Goal: Find specific page/section: Find specific page/section

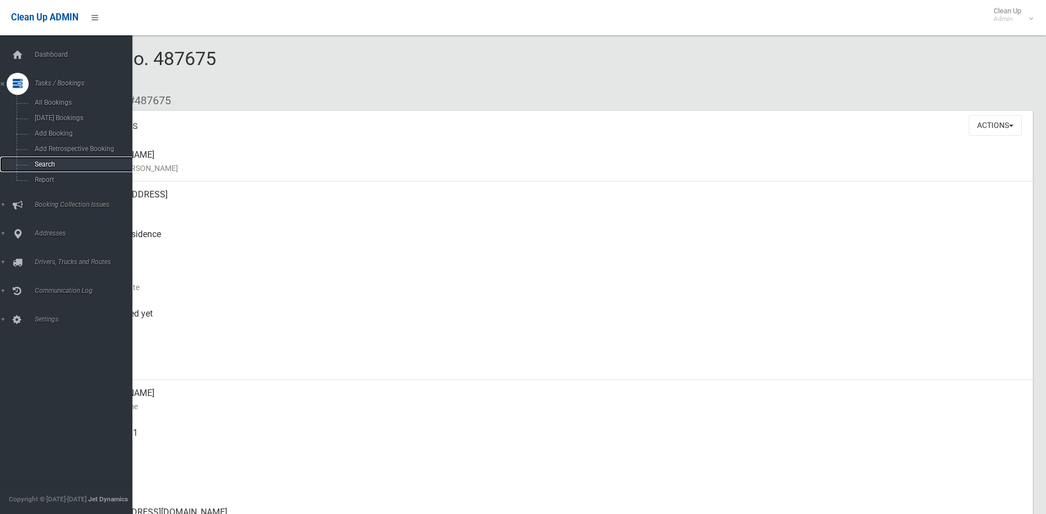
click at [44, 163] on span "Search" at bounding box center [81, 165] width 100 height 8
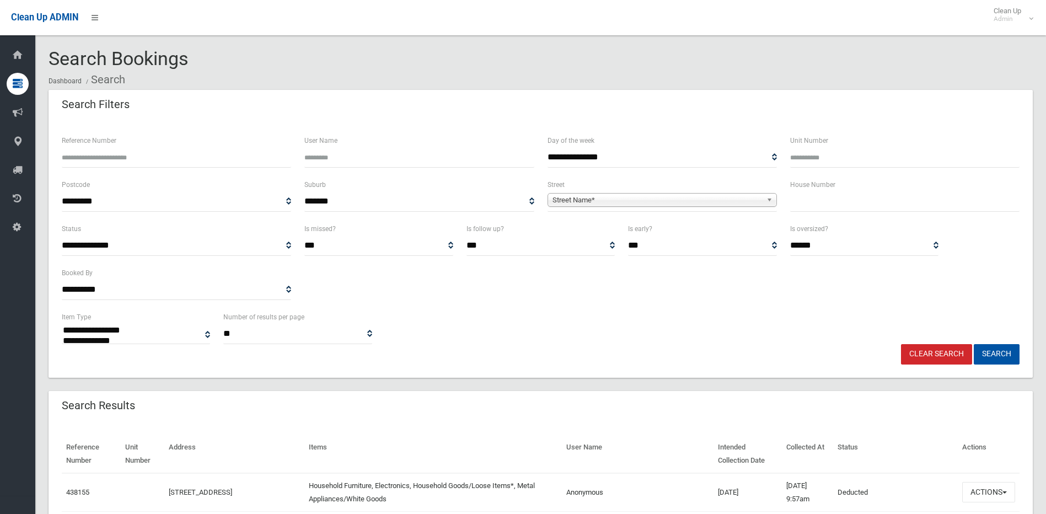
select select
click at [826, 204] on input "text" at bounding box center [905, 201] width 229 height 20
type input "*****"
drag, startPoint x: 672, startPoint y: 193, endPoint x: 672, endPoint y: 202, distance: 9.4
click at [672, 194] on span "**********" at bounding box center [662, 201] width 229 height 20
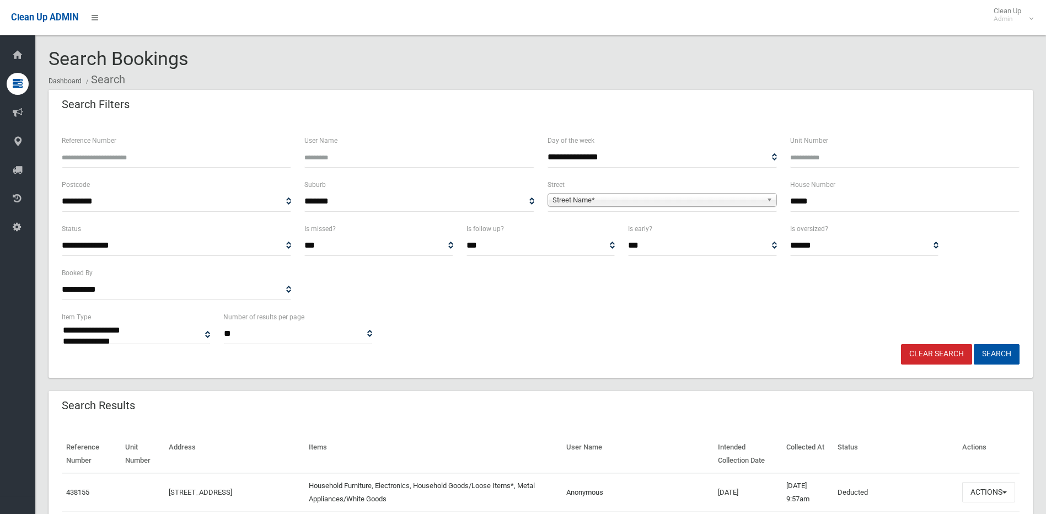
click at [672, 202] on span "Street Name*" at bounding box center [658, 200] width 210 height 13
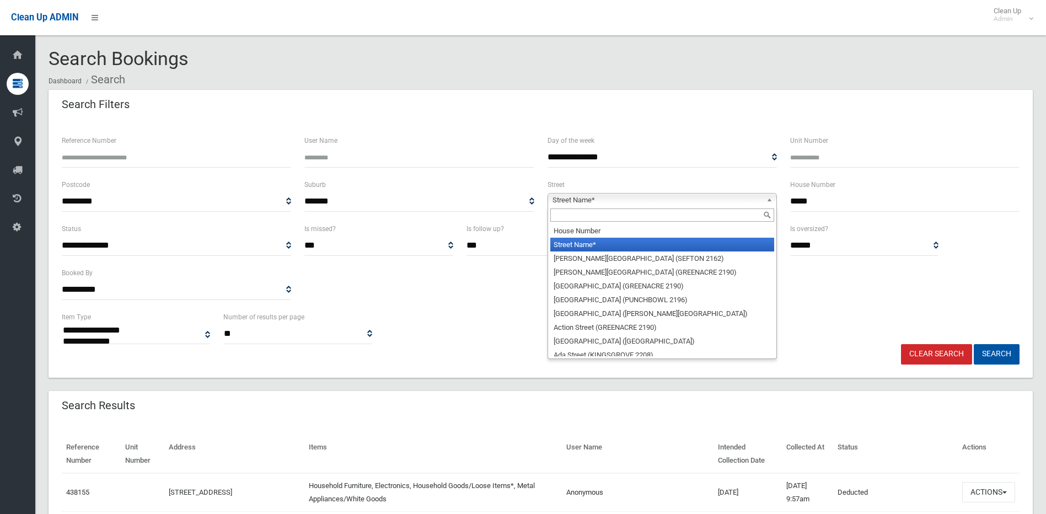
click at [629, 218] on input "text" at bounding box center [663, 215] width 224 height 13
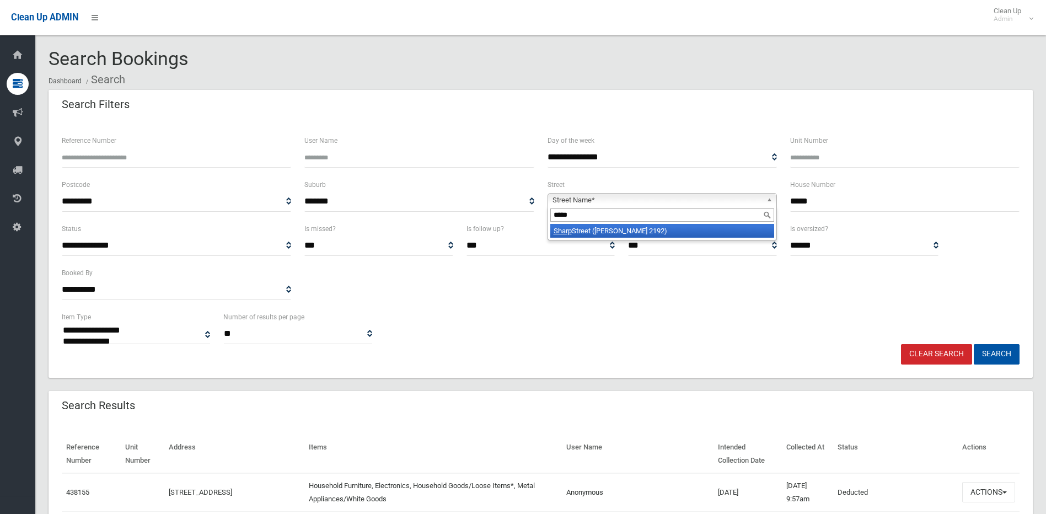
type input "*****"
click at [614, 228] on li "Sharp Street (BELMORE 2192)" at bounding box center [663, 231] width 224 height 14
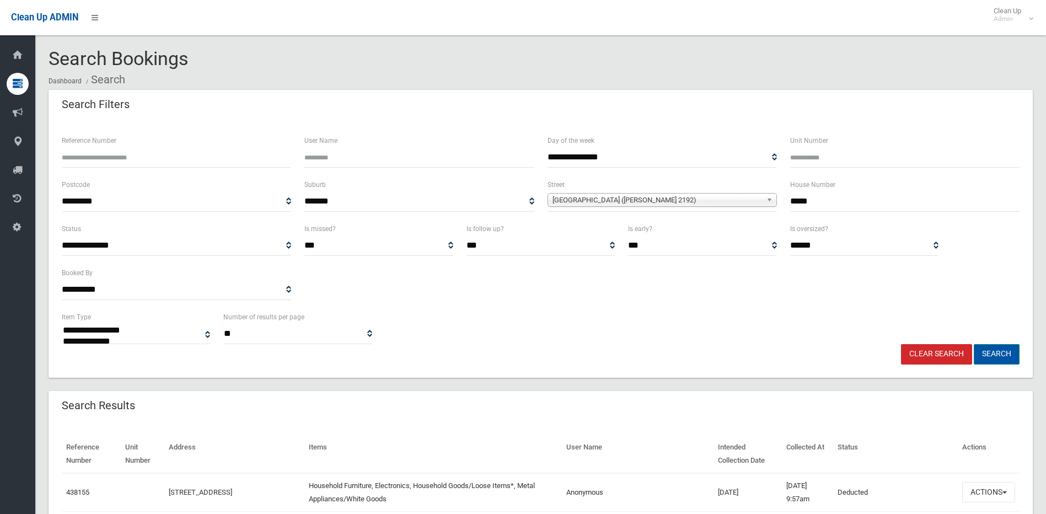
click at [1009, 348] on button "Search" at bounding box center [997, 354] width 46 height 20
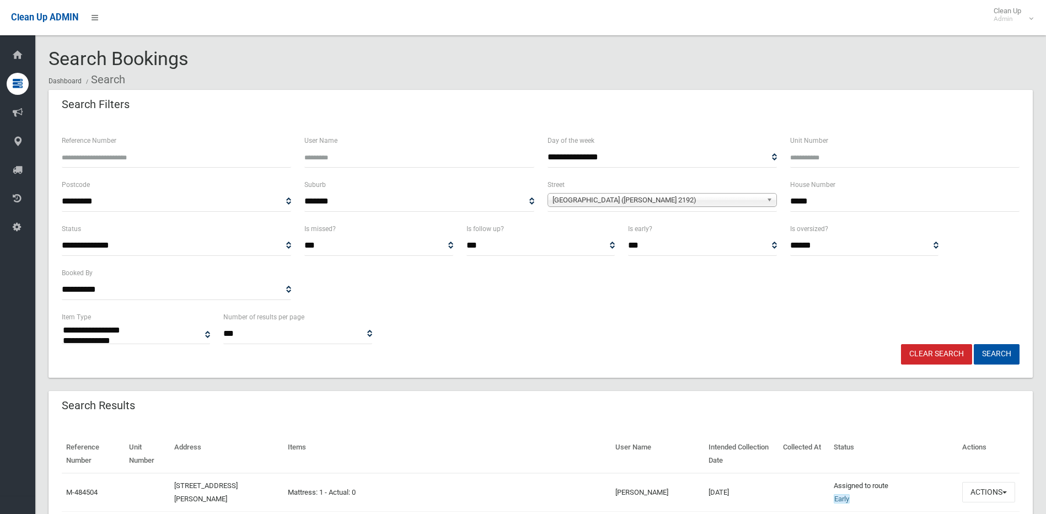
select select
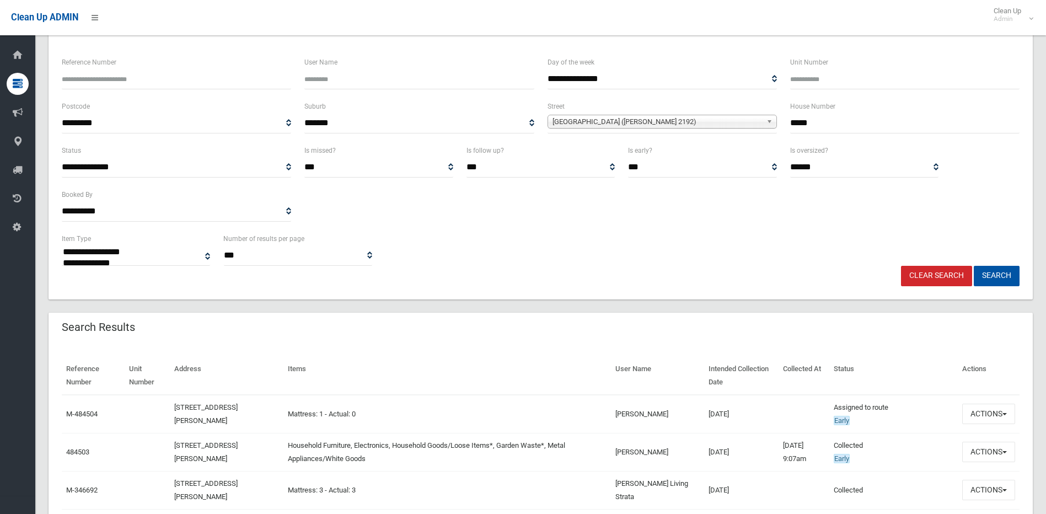
scroll to position [110, 0]
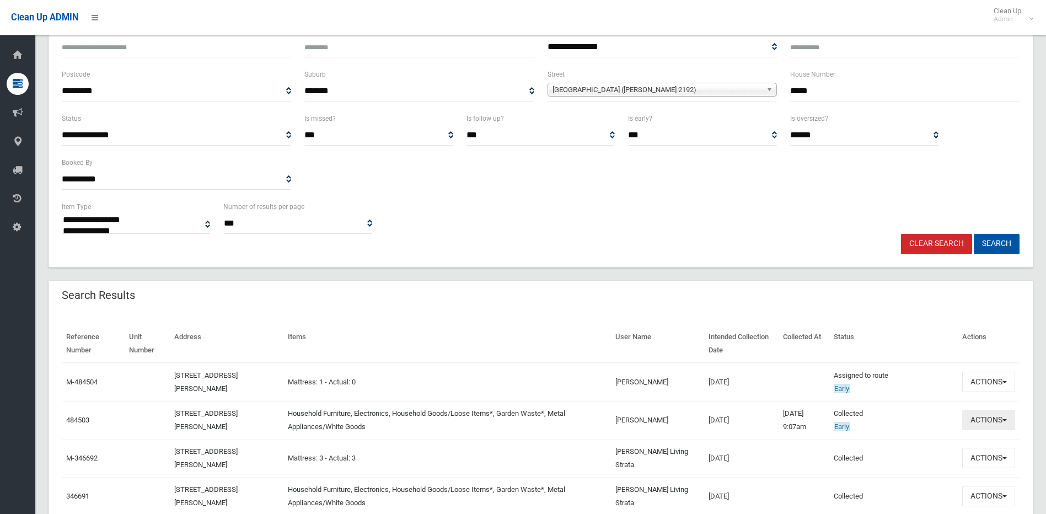
click at [1003, 420] on span "button" at bounding box center [1005, 420] width 4 height 2
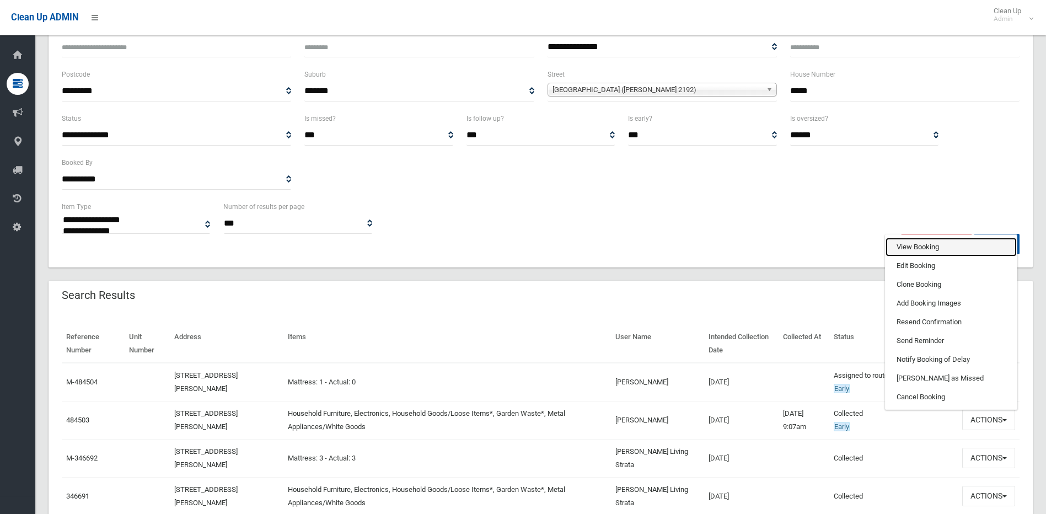
click at [907, 244] on link "View Booking" at bounding box center [951, 247] width 131 height 19
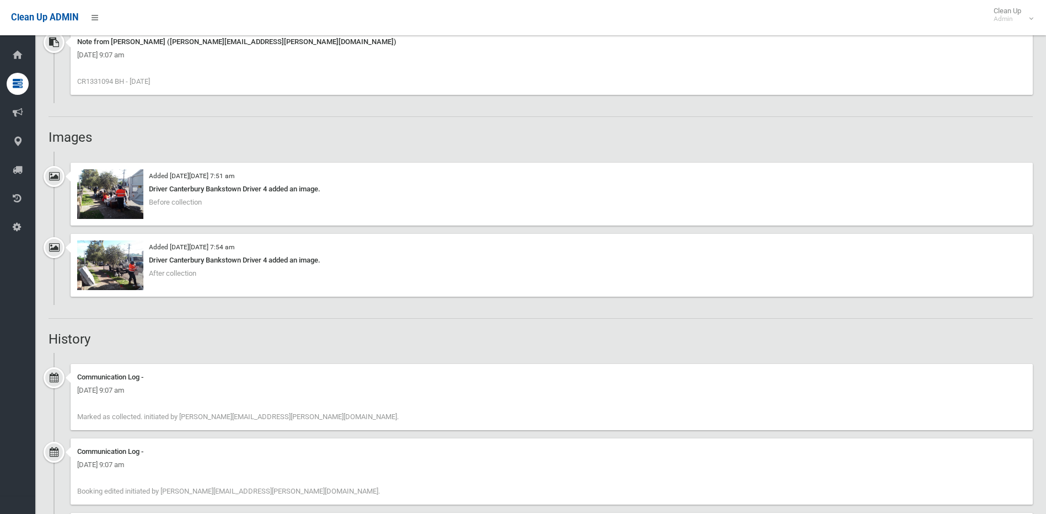
scroll to position [883, 0]
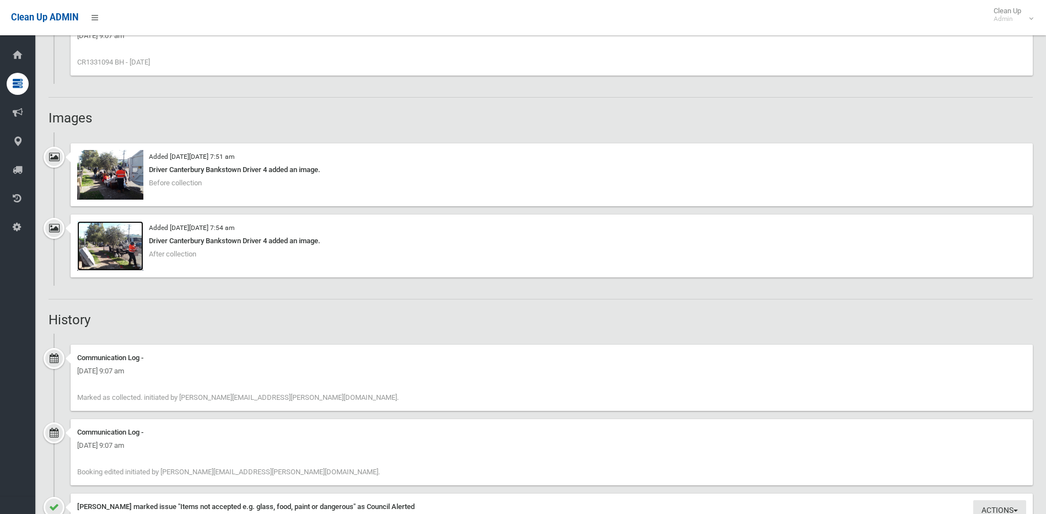
click at [122, 239] on img at bounding box center [110, 246] width 66 height 50
click at [94, 170] on img at bounding box center [110, 175] width 66 height 50
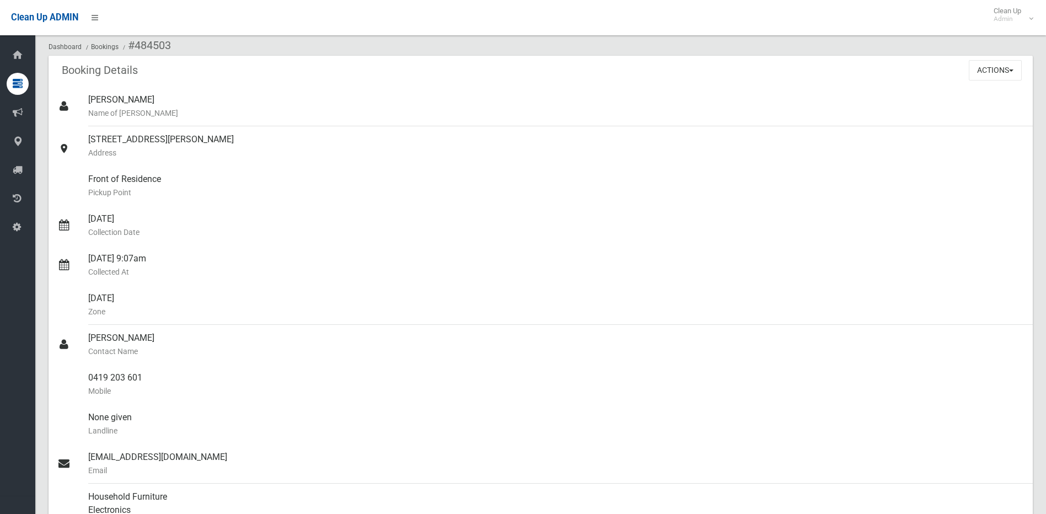
scroll to position [0, 0]
